Goal: Task Accomplishment & Management: Manage account settings

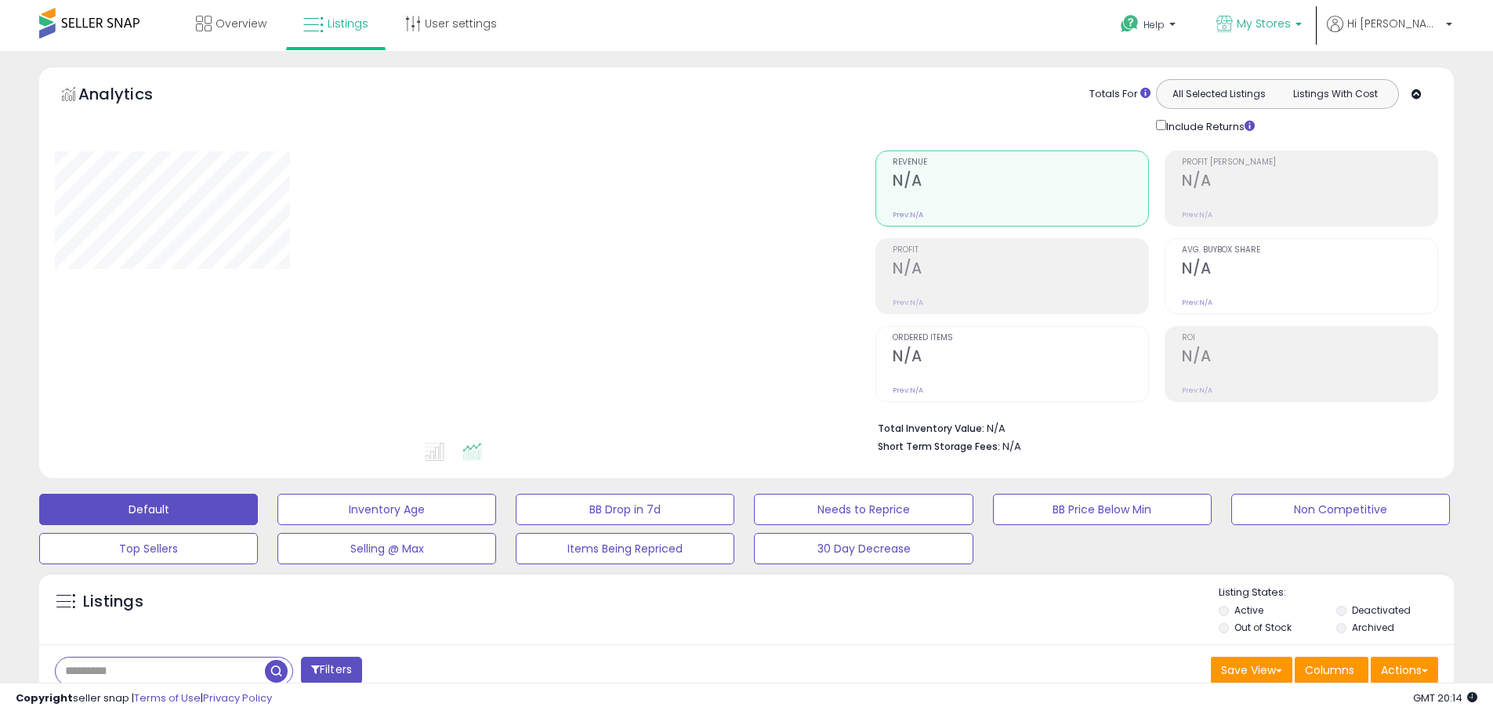
click at [1291, 30] on span "My Stores" at bounding box center [1264, 24] width 54 height 16
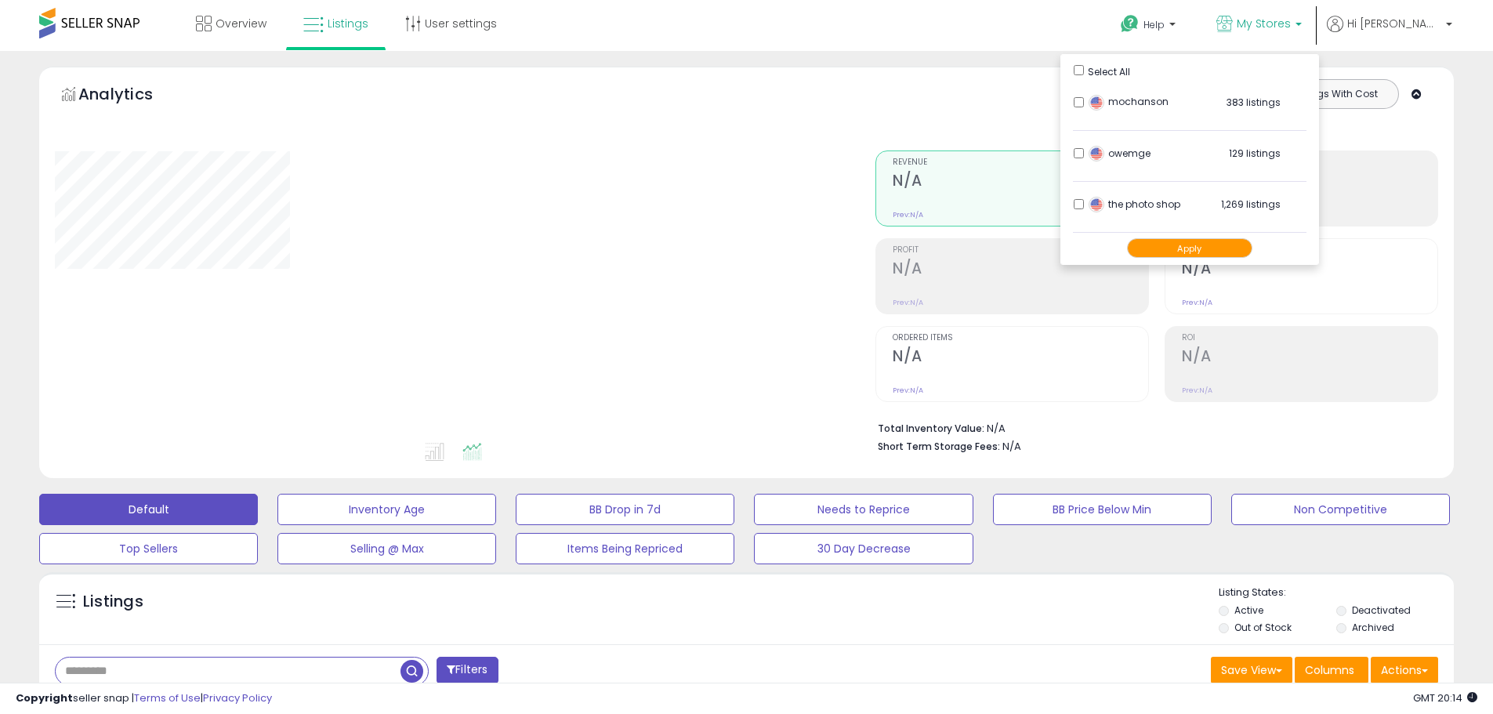
drag, startPoint x: 181, startPoint y: 677, endPoint x: 44, endPoint y: 672, distance: 137.2
click at [44, 672] on div "Filters" at bounding box center [395, 672] width 704 height 31
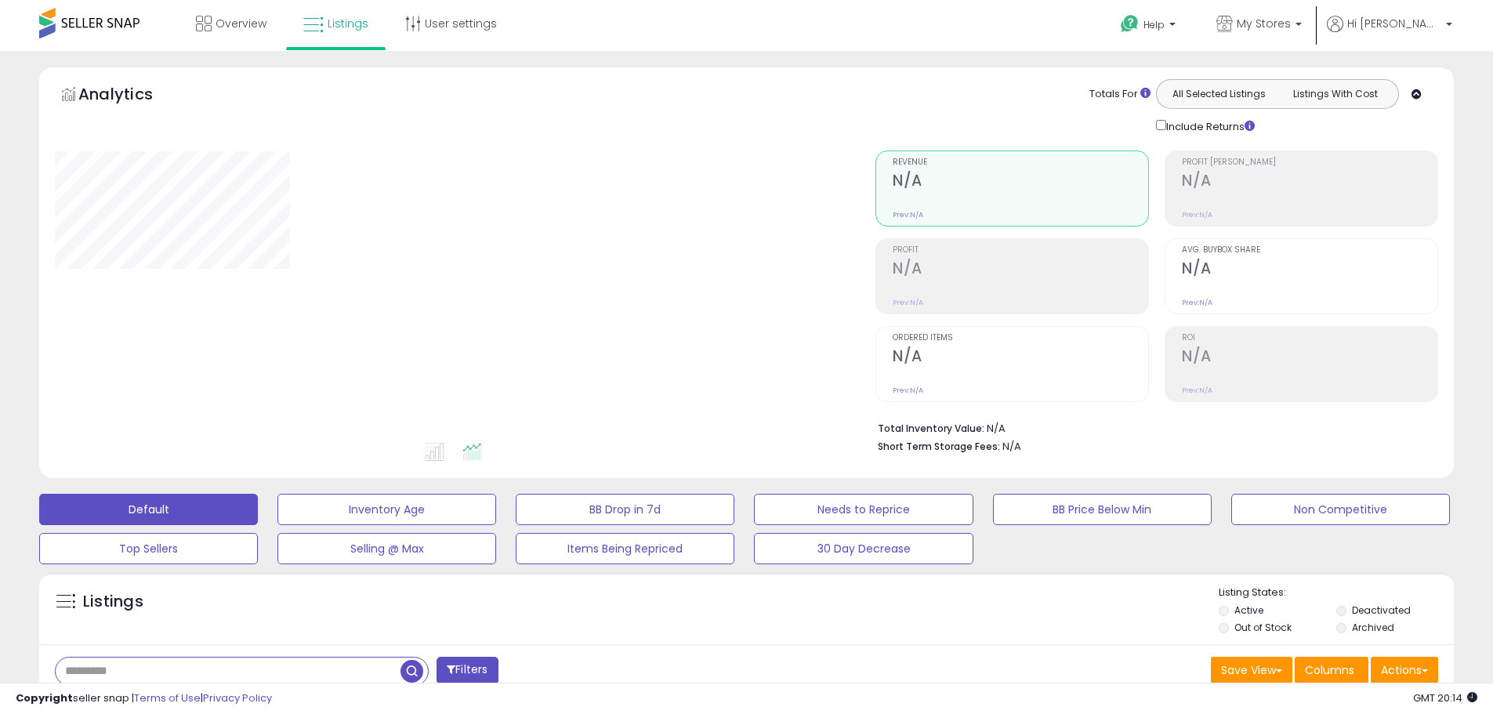
paste input "**********"
click at [412, 670] on span "button" at bounding box center [411, 671] width 23 height 23
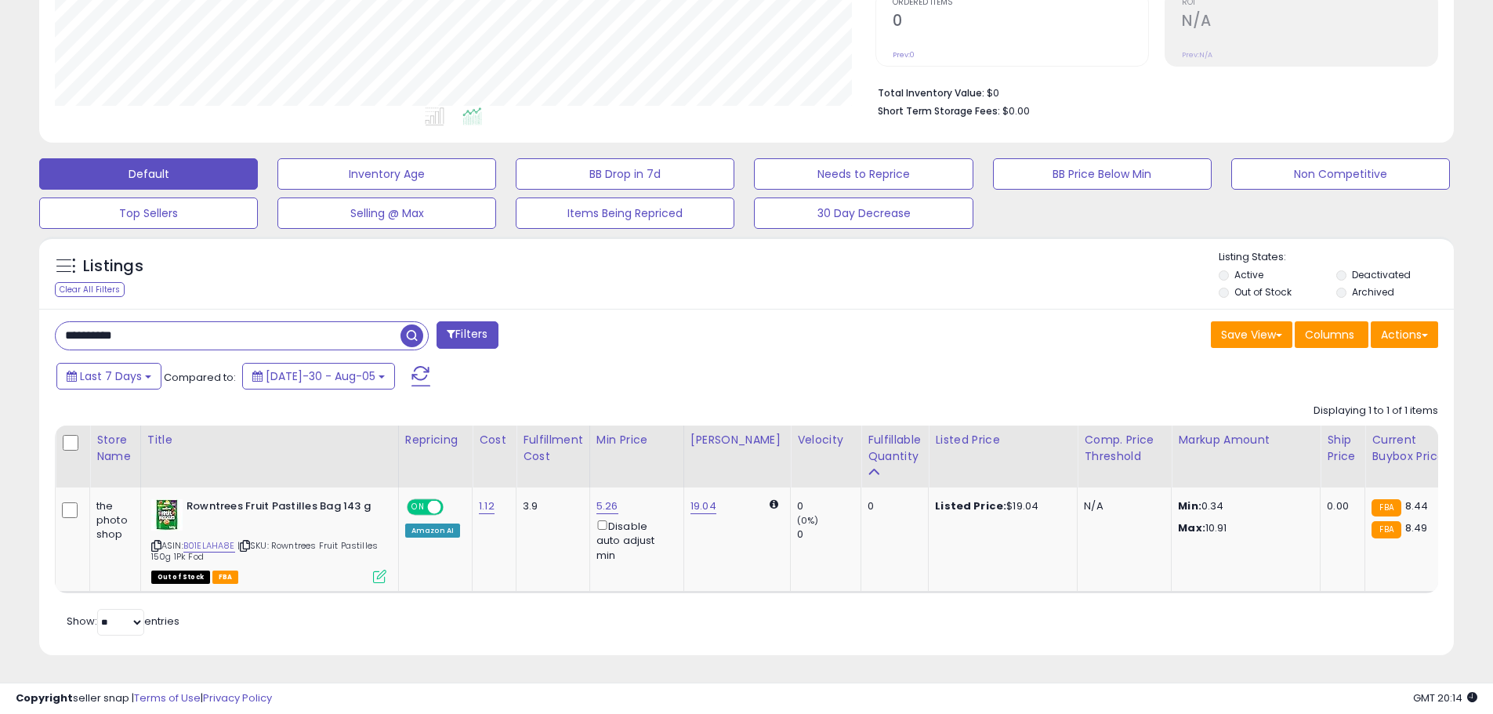
scroll to position [321, 820]
drag, startPoint x: 95, startPoint y: 324, endPoint x: 4, endPoint y: 321, distance: 91.0
click at [4, 321] on div "**********" at bounding box center [746, 215] width 1493 height 998
paste input "text"
click at [408, 324] on span "button" at bounding box center [411, 335] width 23 height 23
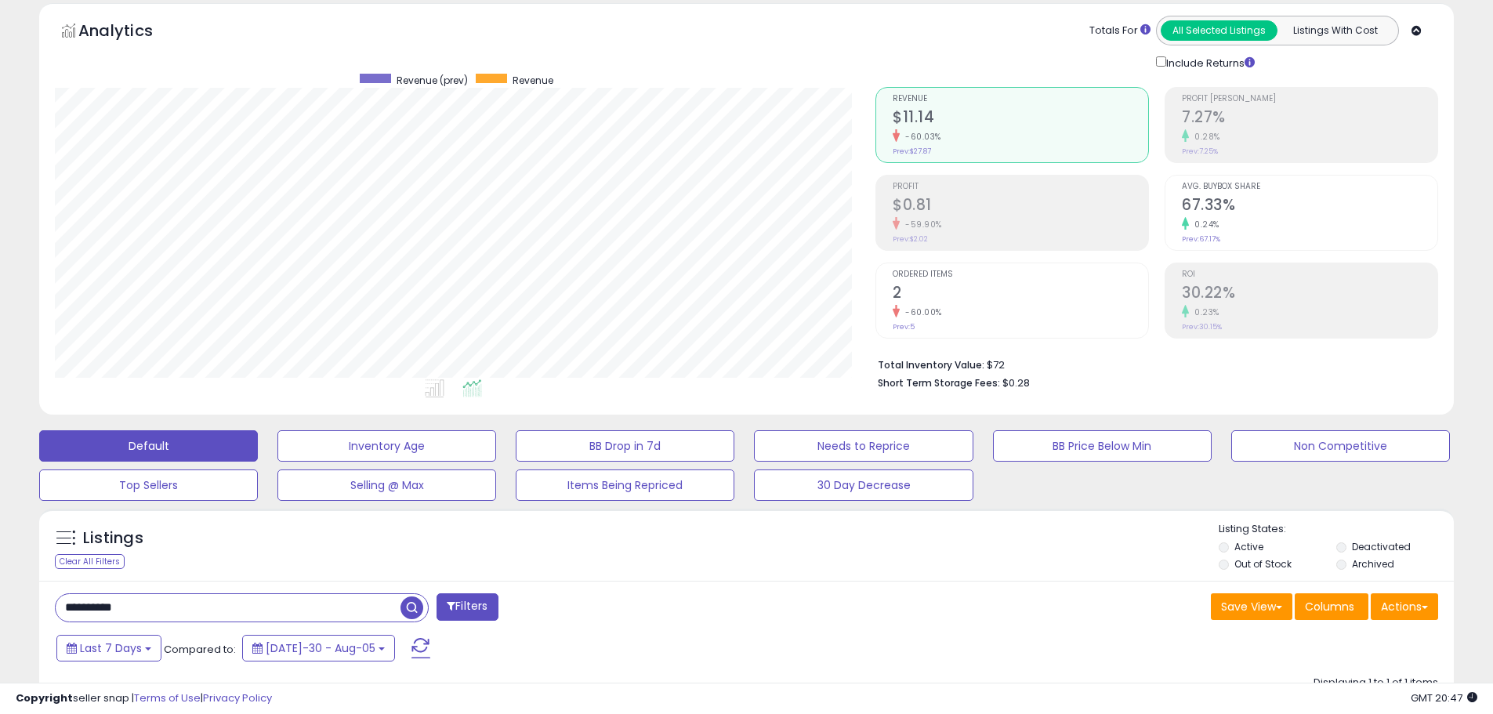
scroll to position [313, 0]
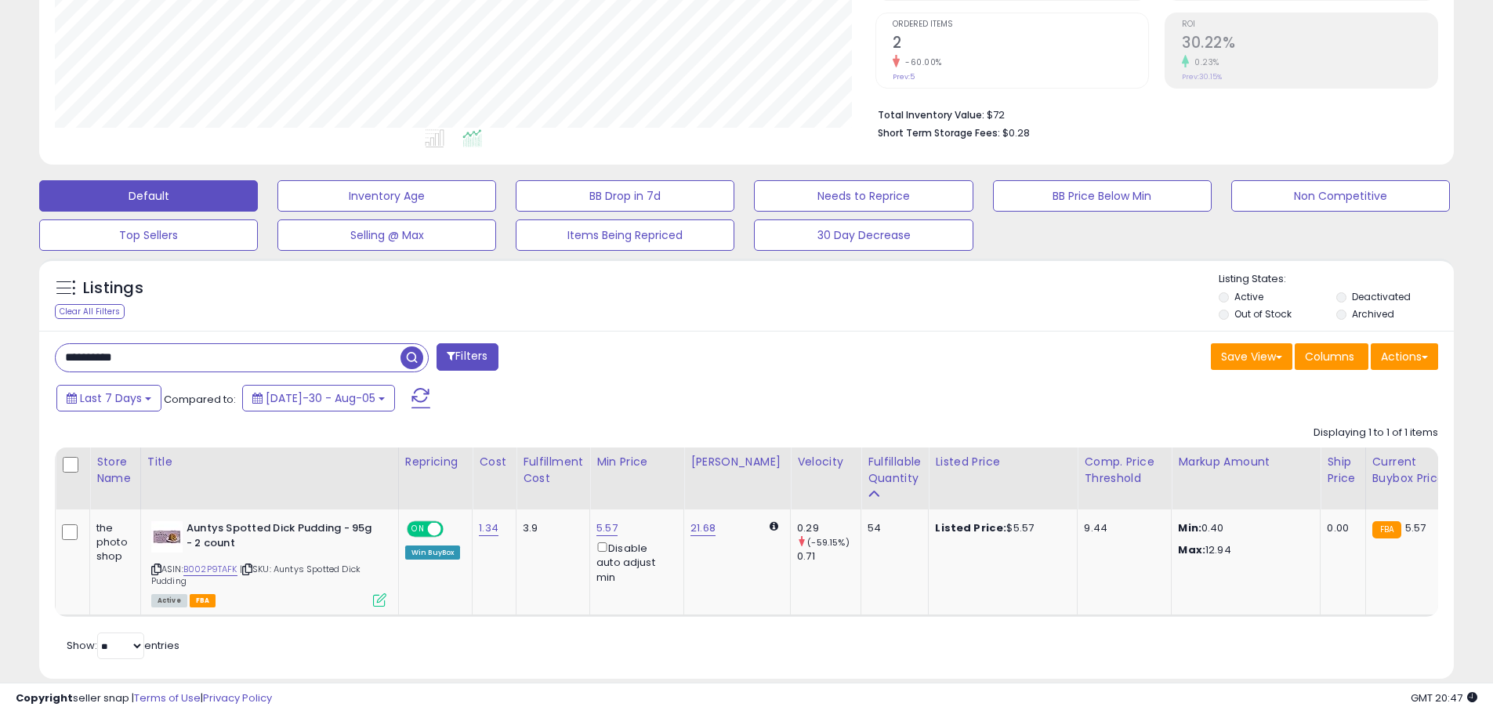
drag, startPoint x: 154, startPoint y: 359, endPoint x: 30, endPoint y: 361, distance: 124.6
click at [30, 361] on div "Listings Clear All Filters" at bounding box center [746, 474] width 1438 height 447
paste input "text"
type input "**********"
click at [411, 356] on span "button" at bounding box center [411, 357] width 23 height 23
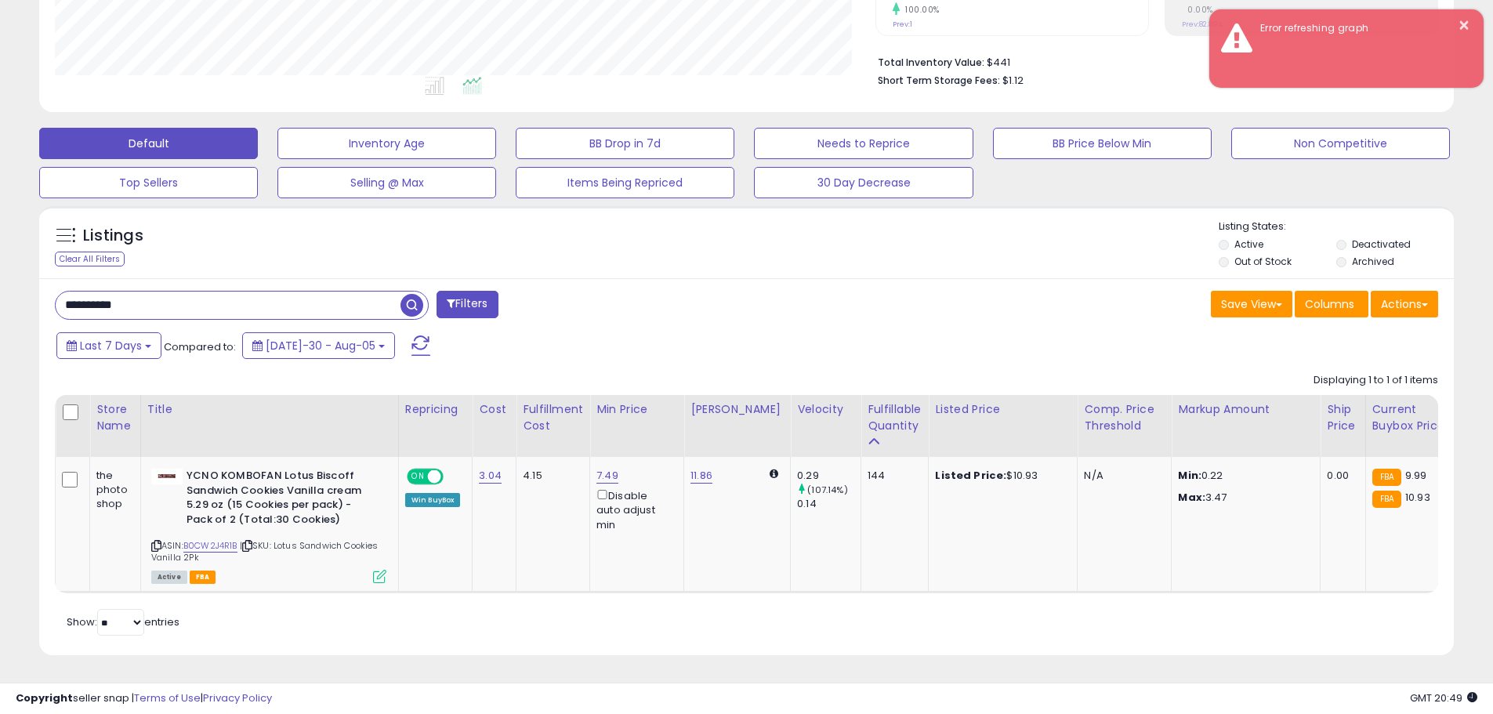
scroll to position [378, 0]
click at [701, 468] on link "11.86" at bounding box center [701, 476] width 22 height 16
drag, startPoint x: 620, startPoint y: 410, endPoint x: 511, endPoint y: 409, distance: 108.9
click at [511, 409] on table "Store Name Title" at bounding box center [1207, 494] width 2304 height 198
type input "****"
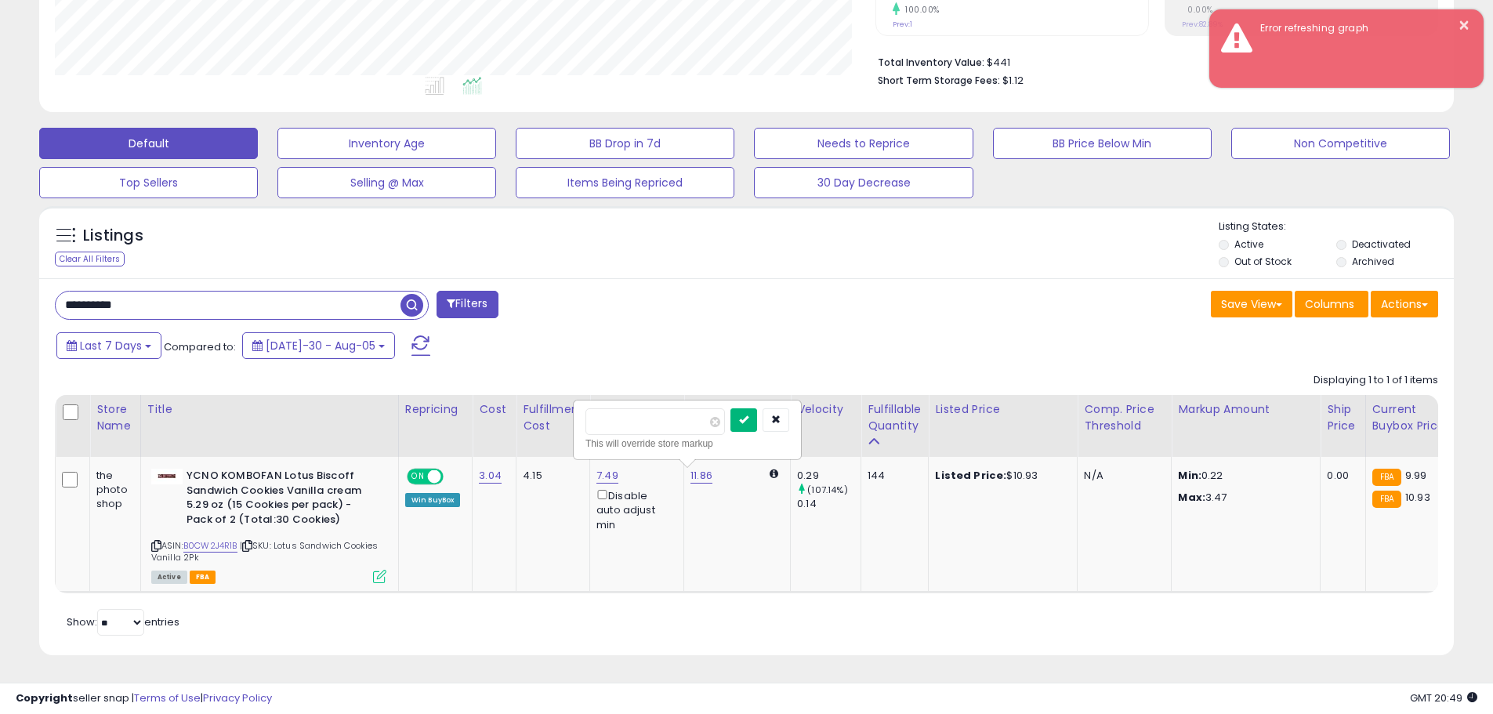
click at [748, 415] on icon "submit" at bounding box center [743, 419] width 9 height 9
click at [225, 539] on link "B0CW2J4R1B" at bounding box center [210, 545] width 54 height 13
click at [1465, 20] on button "×" at bounding box center [1464, 26] width 13 height 20
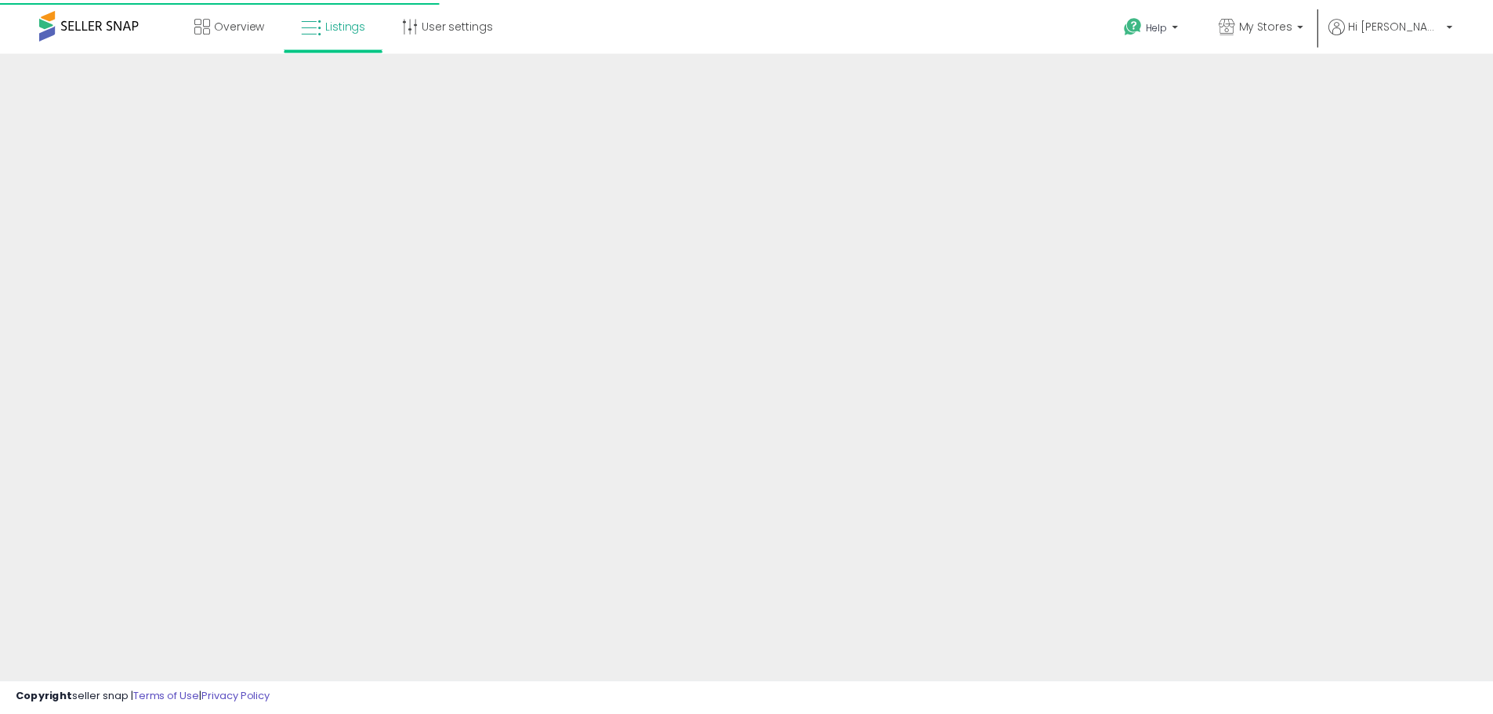
scroll to position [259, 0]
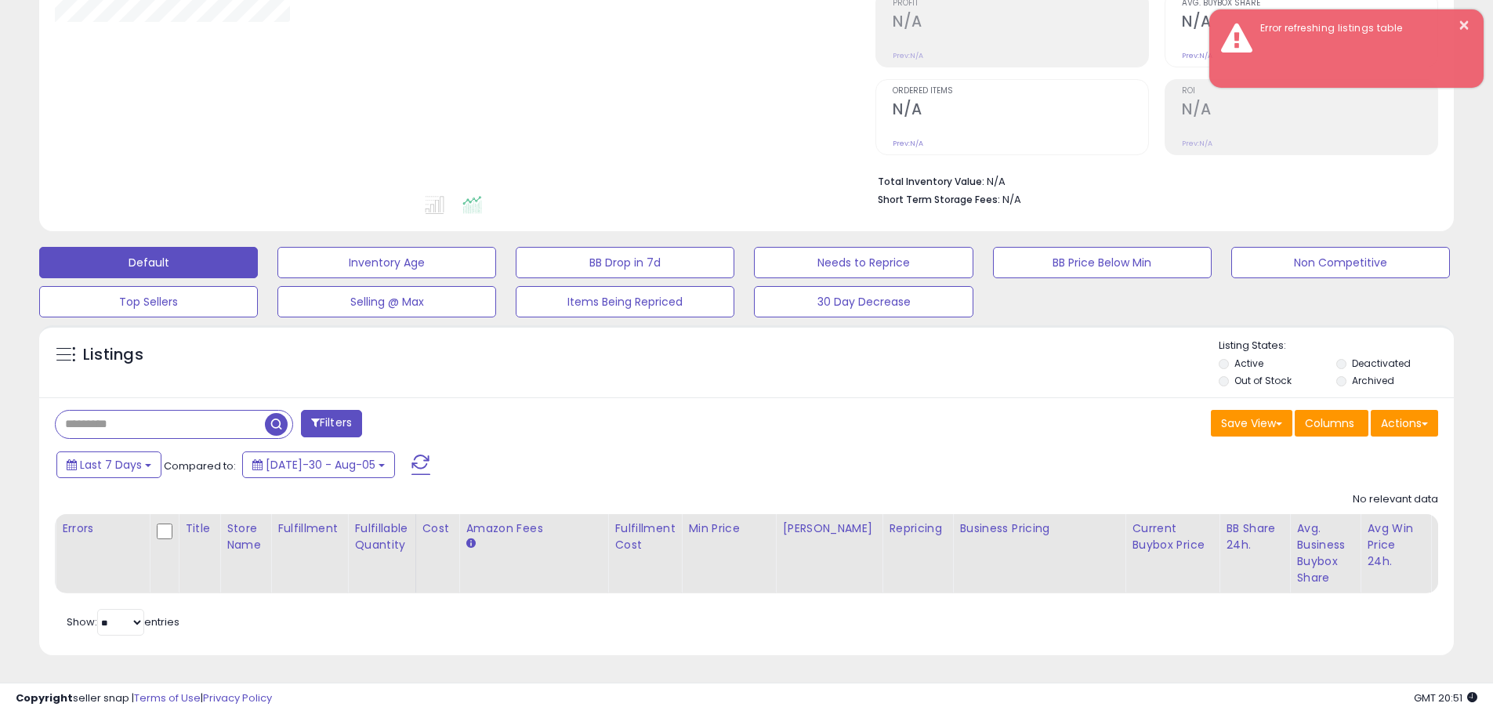
click at [288, 81] on div at bounding box center [453, 49] width 797 height 290
paste input "**********"
type input "**********"
click at [411, 413] on span "button" at bounding box center [411, 424] width 23 height 23
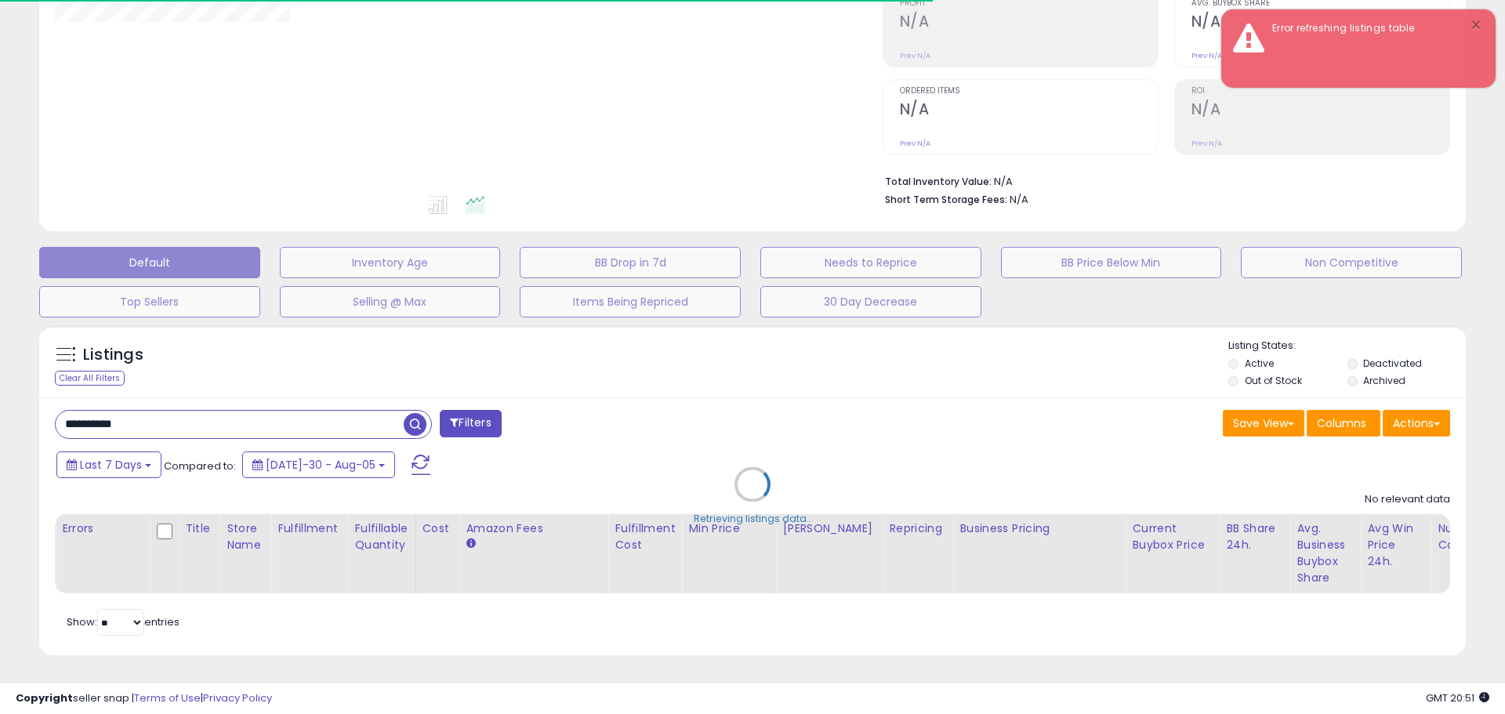
click at [1475, 21] on button "×" at bounding box center [1475, 26] width 13 height 20
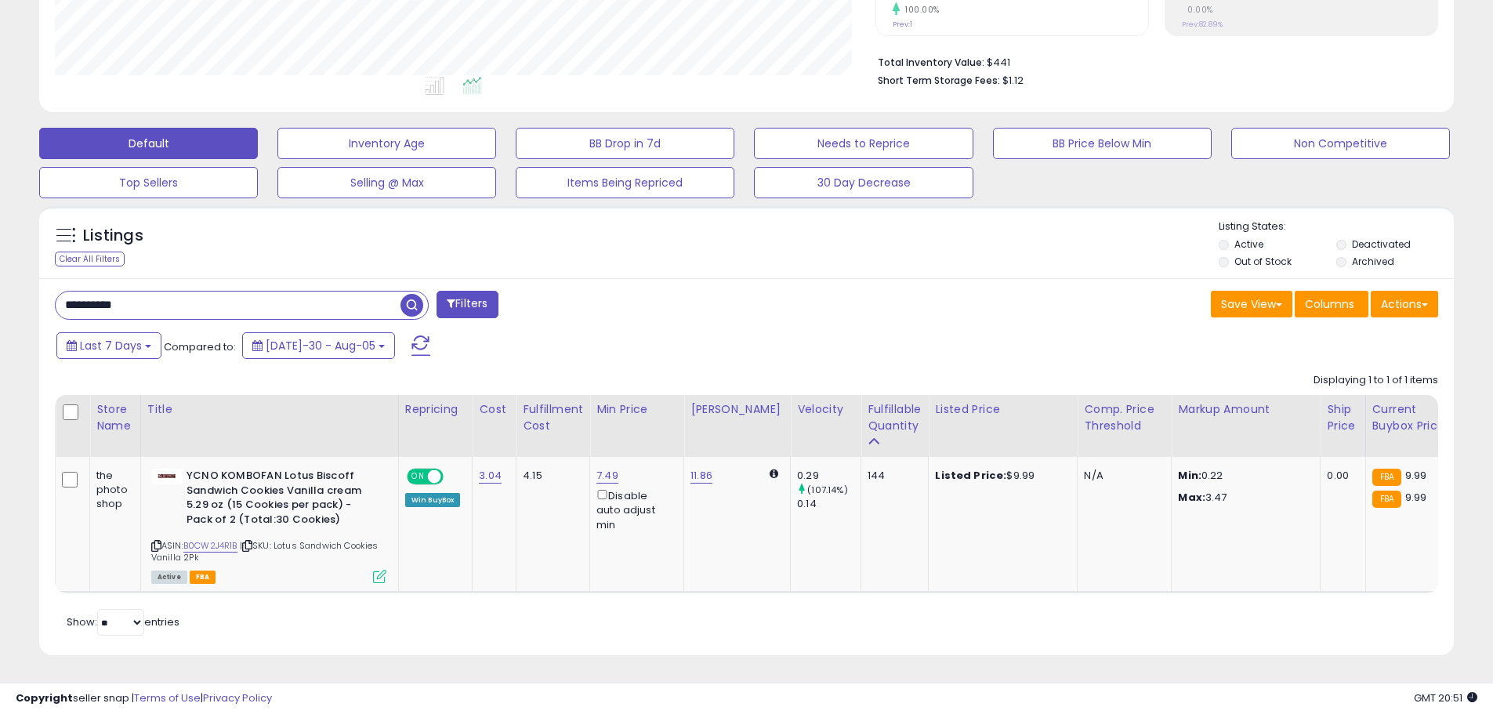
scroll to position [378, 0]
click at [701, 468] on link "11.86" at bounding box center [701, 476] width 22 height 16
drag, startPoint x: 629, startPoint y: 413, endPoint x: 530, endPoint y: 411, distance: 99.5
click at [530, 411] on table "Store Name Title" at bounding box center [1207, 494] width 2304 height 198
type input "****"
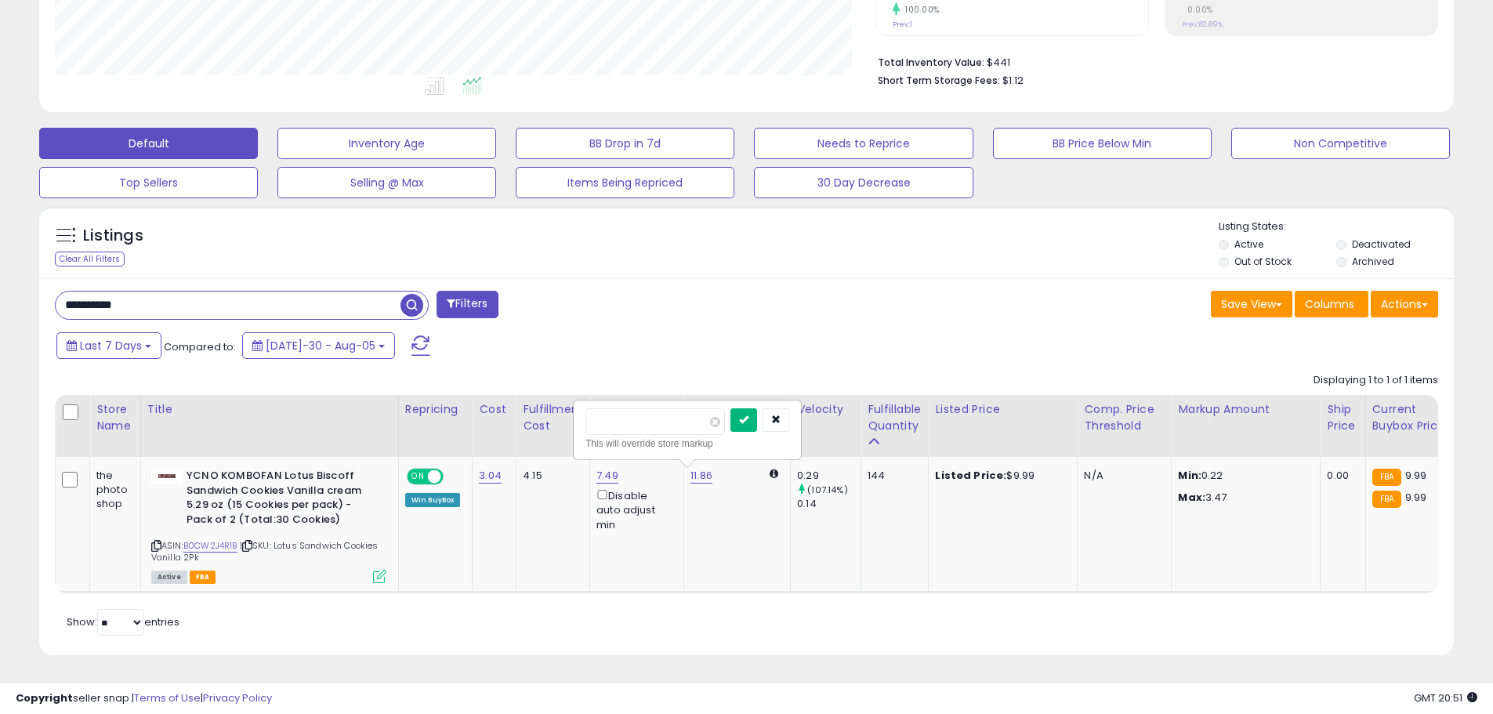
click at [757, 411] on button "submit" at bounding box center [743, 420] width 27 height 24
click at [757, 408] on button "submit" at bounding box center [743, 420] width 27 height 24
